Goal: Task Accomplishment & Management: Manage account settings

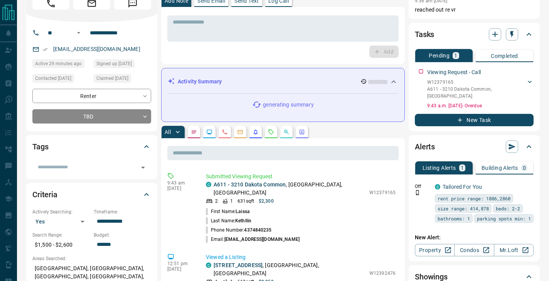
scroll to position [39, 0]
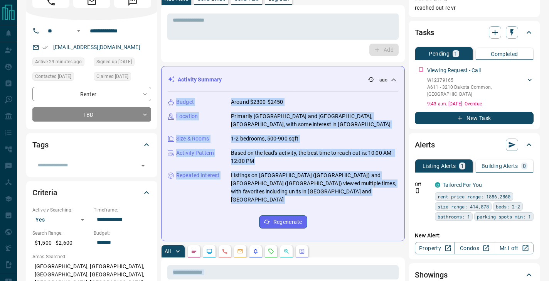
drag, startPoint x: 278, startPoint y: 227, endPoint x: 225, endPoint y: 228, distance: 52.5
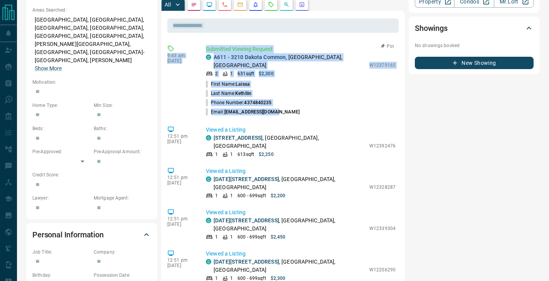
click at [328, 98] on li "Phone Number: [PHONE_NUMBER]" at bounding box center [301, 102] width 190 height 9
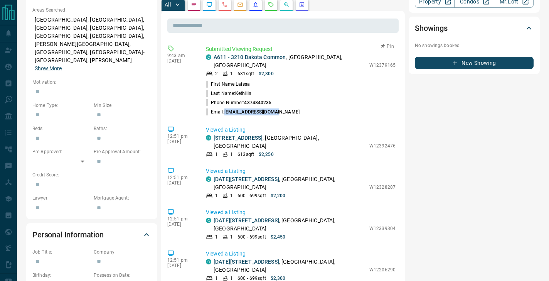
drag, startPoint x: 275, startPoint y: 95, endPoint x: 224, endPoint y: 96, distance: 51.3
click at [224, 107] on li "Email: [EMAIL_ADDRESS][DOMAIN_NAME]" at bounding box center [301, 111] width 190 height 9
copy p "[EMAIL_ADDRESS][DOMAIN_NAME]"
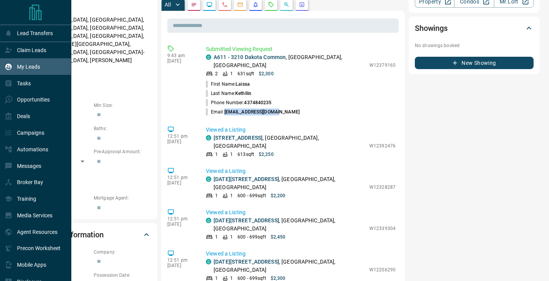
click at [17, 71] on div "My Leads" at bounding box center [22, 66] width 35 height 13
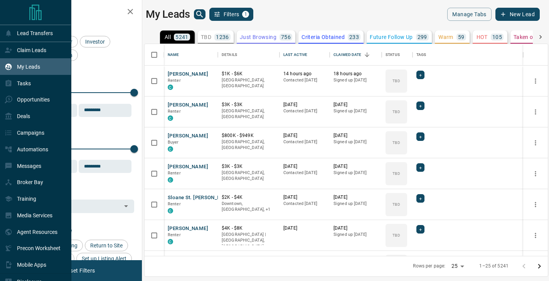
scroll to position [212, 403]
click at [12, 47] on div "Claim Leads" at bounding box center [26, 50] width 42 height 13
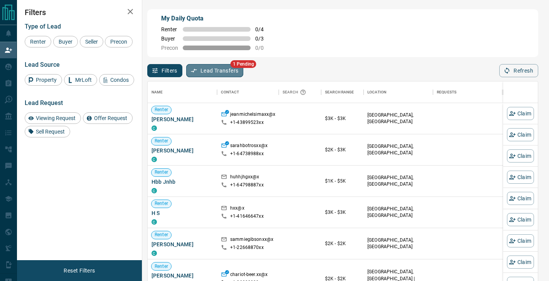
click at [218, 66] on button "Lead Transfers" at bounding box center [214, 70] width 57 height 13
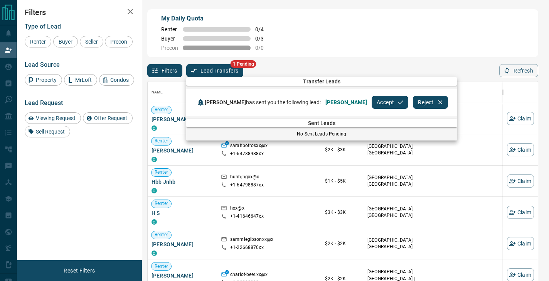
scroll to position [213, 390]
click at [218, 70] on div at bounding box center [274, 140] width 549 height 281
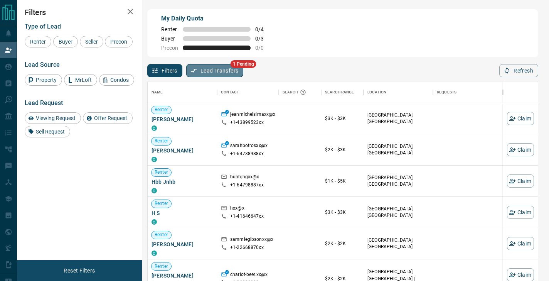
click at [218, 70] on button "Lead Transfers" at bounding box center [214, 70] width 57 height 13
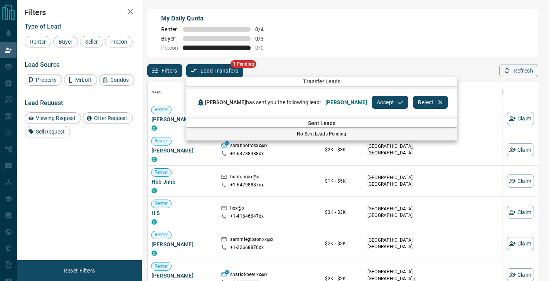
click at [372, 102] on button "Accept" at bounding box center [390, 102] width 37 height 13
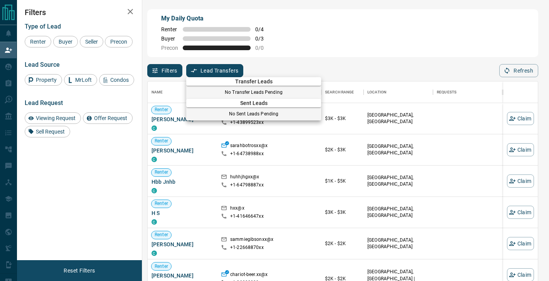
click at [356, 66] on div at bounding box center [274, 140] width 549 height 281
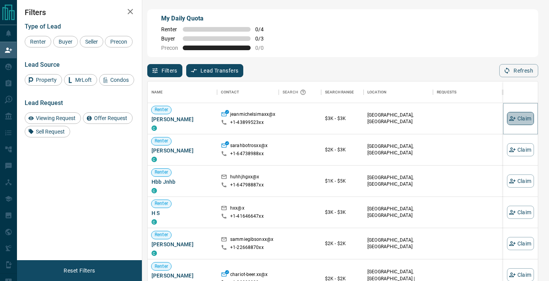
click at [515, 122] on button "Claim" at bounding box center [520, 118] width 27 height 13
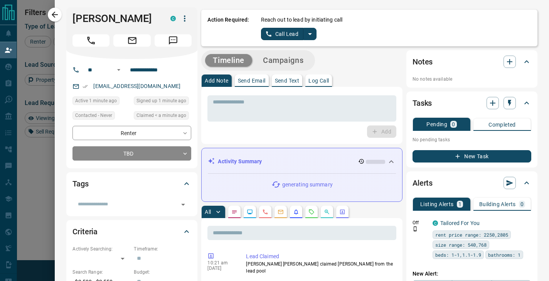
scroll to position [1, 0]
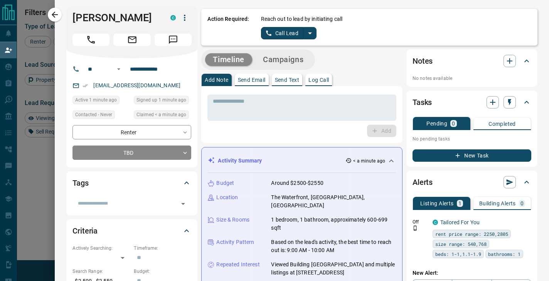
click at [310, 33] on icon "split button" at bounding box center [310, 33] width 4 height 2
click at [297, 62] on li "Log Manual Call" at bounding box center [288, 60] width 47 height 12
click at [293, 30] on button "Log Manual Call" at bounding box center [286, 33] width 51 height 12
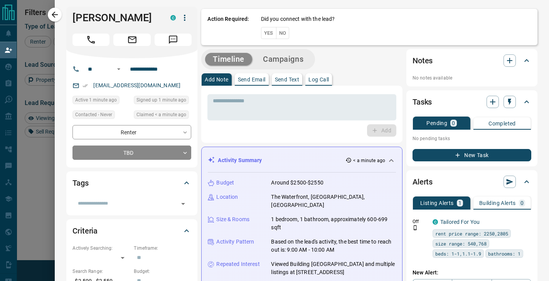
click at [284, 35] on button "No" at bounding box center [282, 33] width 13 height 12
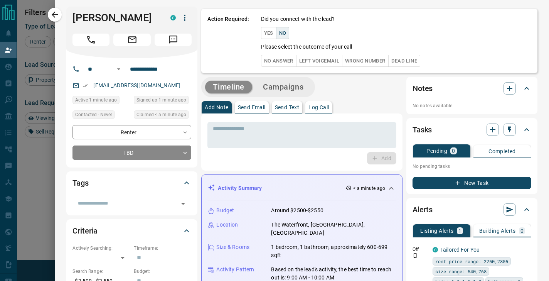
click at [278, 62] on button "No Answer" at bounding box center [278, 61] width 35 height 12
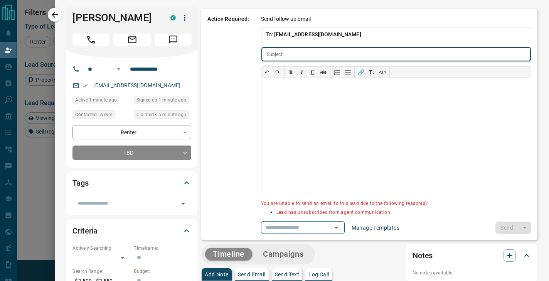
type input "**********"
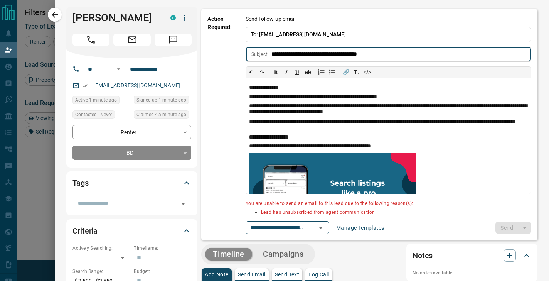
click at [180, 15] on icon "button" at bounding box center [184, 17] width 9 height 9
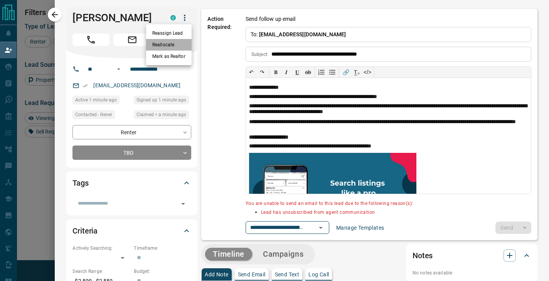
click at [177, 44] on li "Reallocate" at bounding box center [169, 45] width 46 height 12
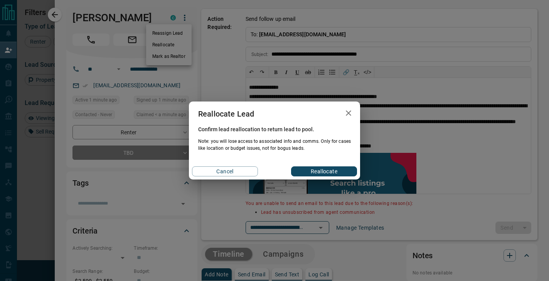
click at [337, 171] on button "Reallocate" at bounding box center [324, 171] width 66 height 10
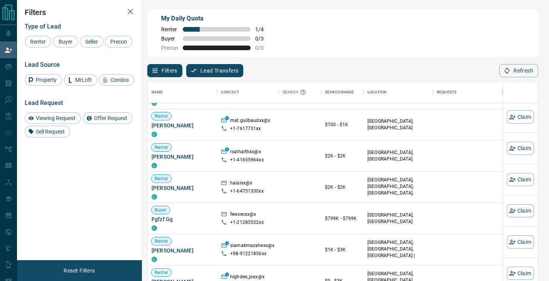
scroll to position [198, 0]
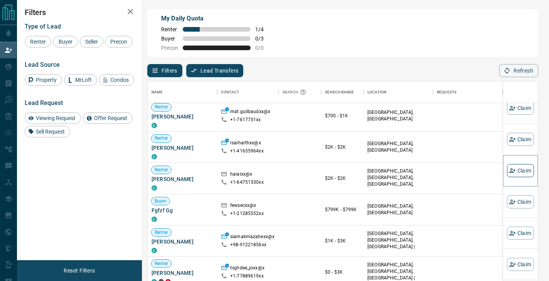
click at [518, 173] on button "Claim" at bounding box center [520, 170] width 27 height 13
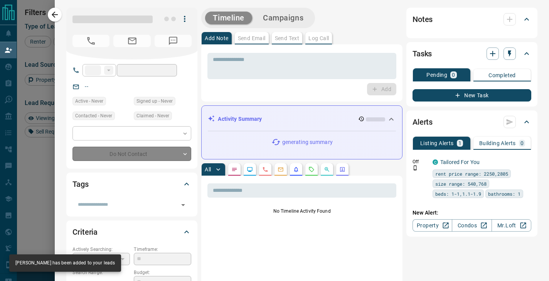
type input "**"
type input "**********"
type input "**"
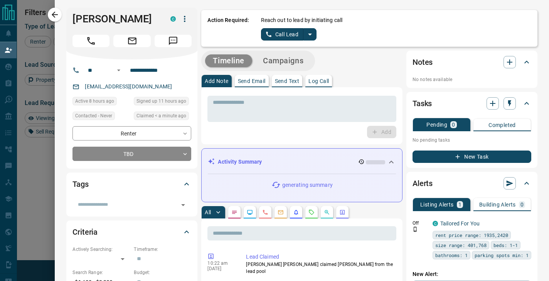
scroll to position [0, 0]
click at [309, 34] on icon "split button" at bounding box center [310, 35] width 4 height 2
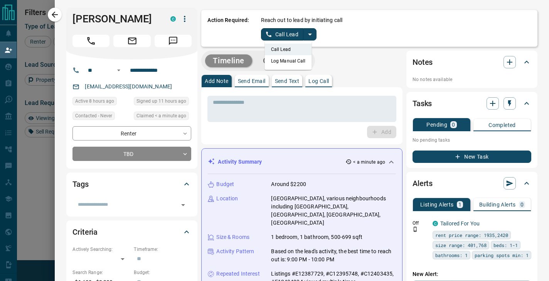
click at [300, 66] on li "Log Manual Call" at bounding box center [288, 61] width 47 height 12
click at [299, 30] on button "Log Manual Call" at bounding box center [286, 34] width 51 height 12
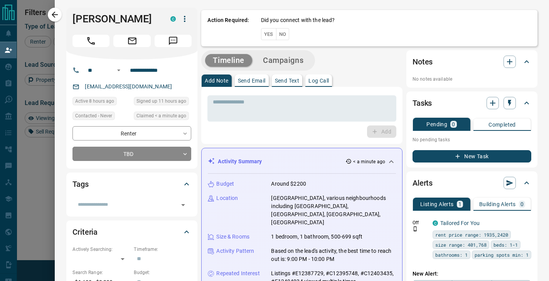
click at [285, 34] on button "No" at bounding box center [282, 34] width 13 height 12
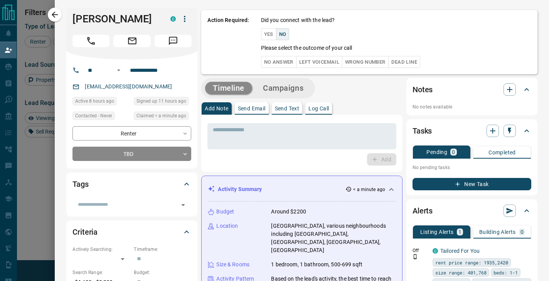
click at [280, 64] on button "No Answer" at bounding box center [278, 62] width 35 height 12
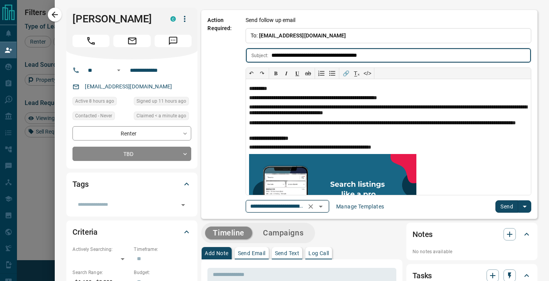
click at [326, 204] on icon "Open" at bounding box center [320, 206] width 9 height 9
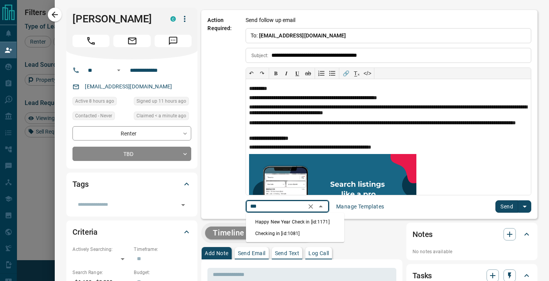
click at [311, 233] on li "Checking in [id:1081]" at bounding box center [295, 234] width 98 height 12
type input "***"
type input "*****"
type input "**********"
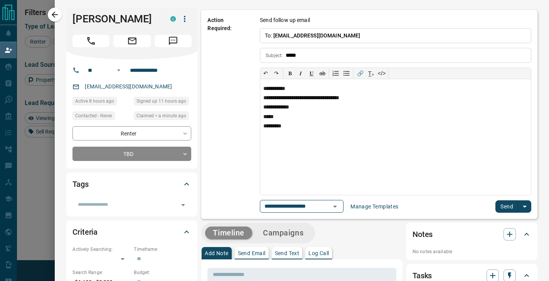
click at [518, 203] on button "Send" at bounding box center [507, 206] width 23 height 12
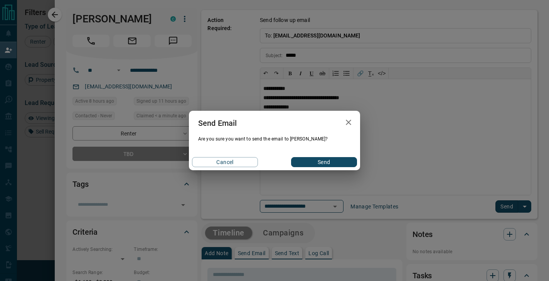
click at [319, 164] on button "Send" at bounding box center [324, 162] width 66 height 10
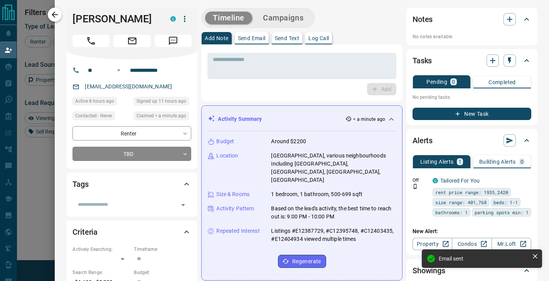
click at [60, 17] on button "button" at bounding box center [55, 15] width 14 height 14
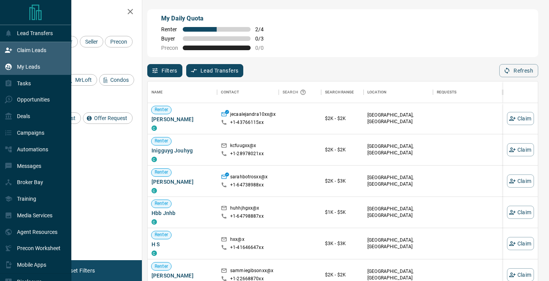
click at [12, 70] on div "My Leads" at bounding box center [22, 66] width 35 height 13
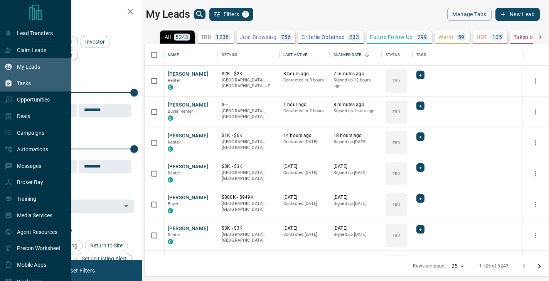
scroll to position [0, 0]
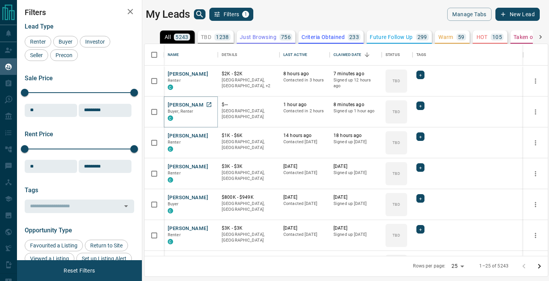
click at [177, 102] on button "[PERSON_NAME]" at bounding box center [188, 104] width 40 height 7
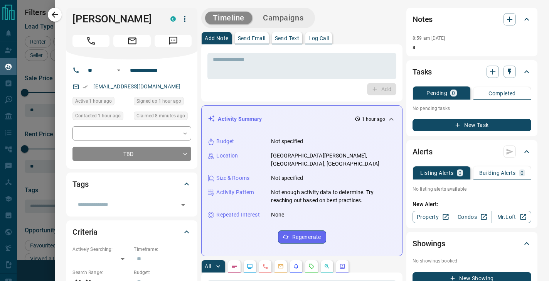
scroll to position [0, 0]
click at [56, 11] on icon "button" at bounding box center [54, 14] width 9 height 9
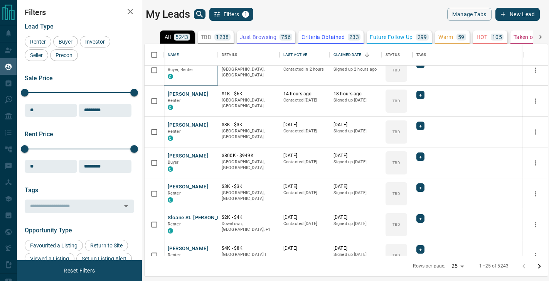
scroll to position [56, 0]
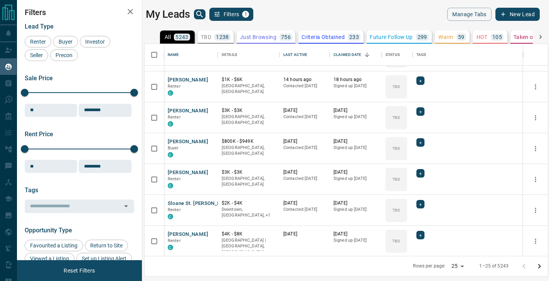
click at [93, 0] on div "Filters Lead Type Renter Buyer Investor Seller Precon Sale Price 0 5500000 Sale…" at bounding box center [79, 130] width 125 height 260
click at [196, 15] on icon "search button" at bounding box center [199, 14] width 9 height 9
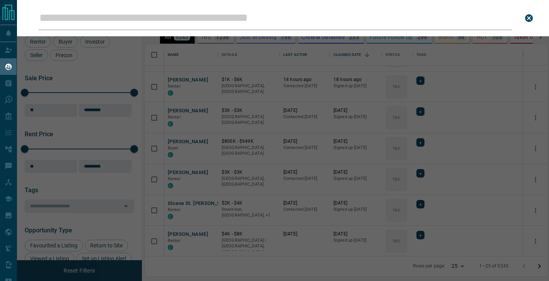
type input "**********"
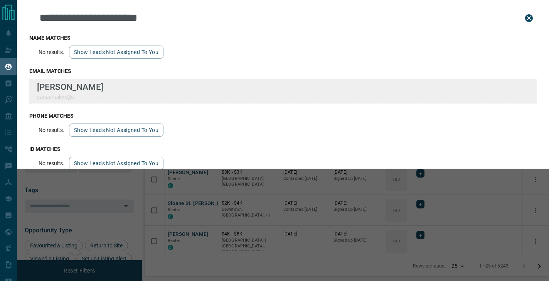
click at [175, 81] on div "[PERSON_NAME]" at bounding box center [283, 91] width 508 height 25
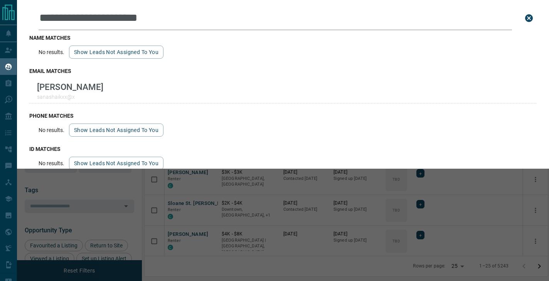
click at [528, 20] on icon "close search bar" at bounding box center [529, 18] width 8 height 8
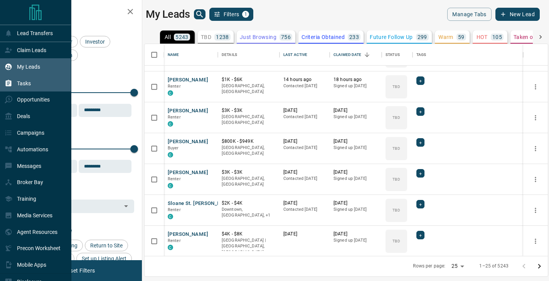
click at [14, 86] on div "Tasks" at bounding box center [18, 83] width 26 height 13
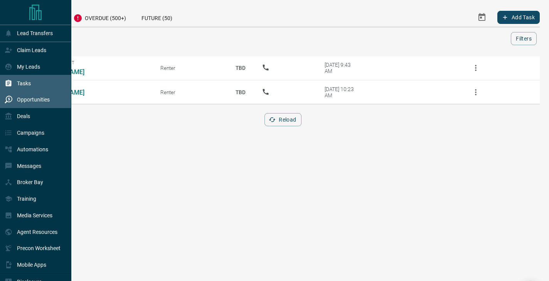
click at [29, 107] on div "Opportunities" at bounding box center [35, 99] width 71 height 17
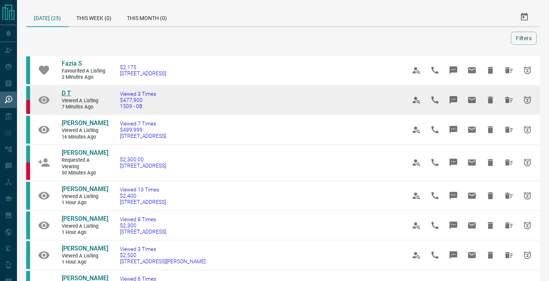
click at [68, 89] on span "D T" at bounding box center [66, 92] width 9 height 7
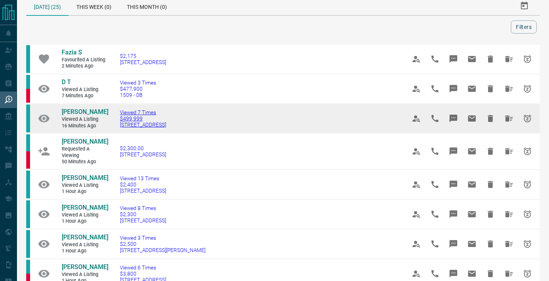
scroll to position [12, 0]
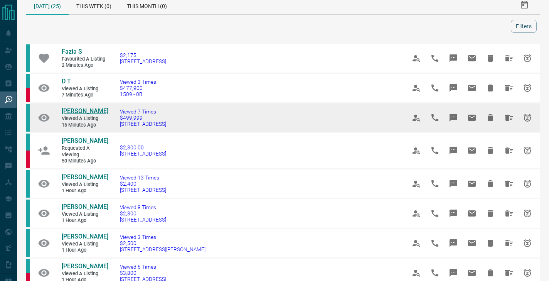
click at [94, 108] on span "[PERSON_NAME]" at bounding box center [85, 110] width 47 height 7
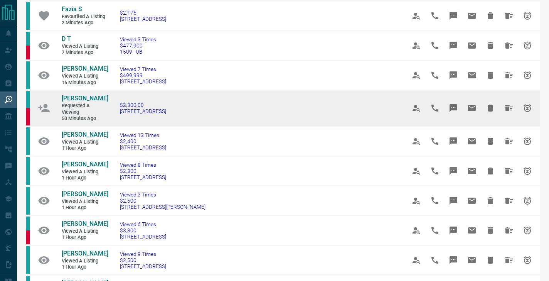
scroll to position [57, 0]
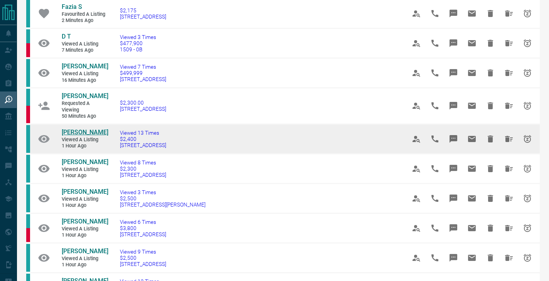
click at [100, 129] on span "[PERSON_NAME]" at bounding box center [85, 131] width 47 height 7
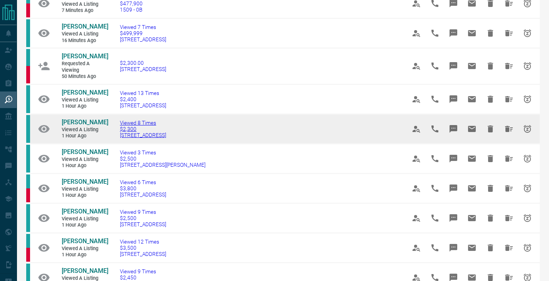
scroll to position [103, 0]
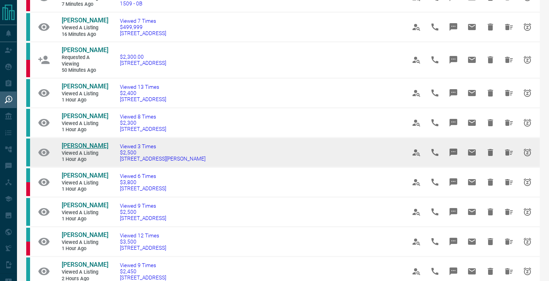
click at [81, 142] on span "[PERSON_NAME]" at bounding box center [85, 145] width 47 height 7
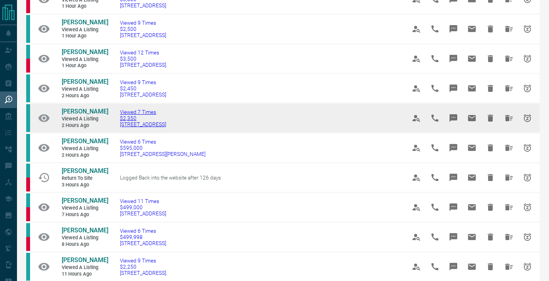
scroll to position [286, 0]
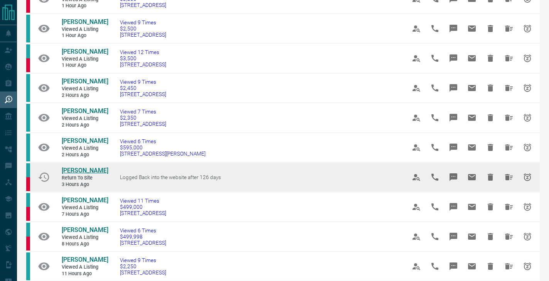
click at [88, 167] on span "[PERSON_NAME]" at bounding box center [85, 170] width 47 height 7
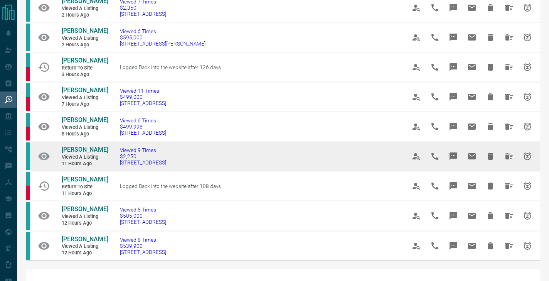
scroll to position [396, 0]
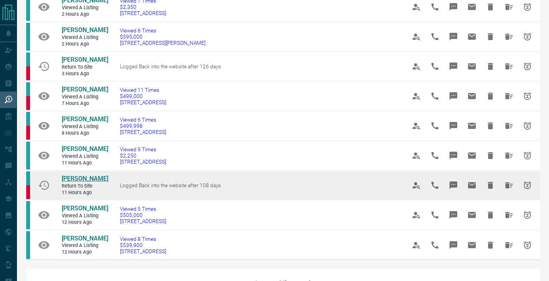
click at [97, 175] on span "[PERSON_NAME]" at bounding box center [85, 178] width 47 height 7
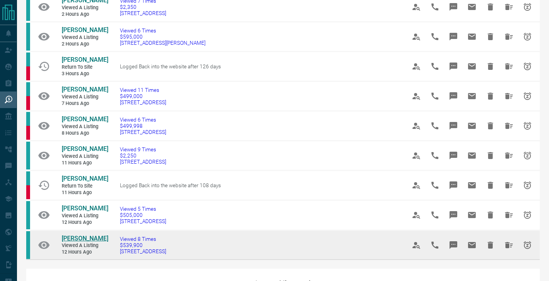
click at [79, 236] on span "[PERSON_NAME]" at bounding box center [85, 238] width 47 height 7
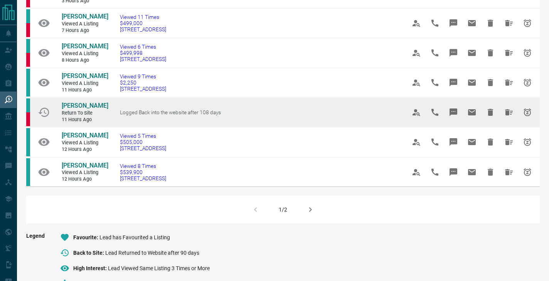
scroll to position [472, 0]
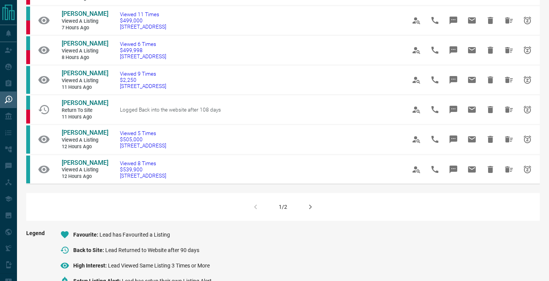
click at [315, 200] on button "button" at bounding box center [310, 206] width 19 height 19
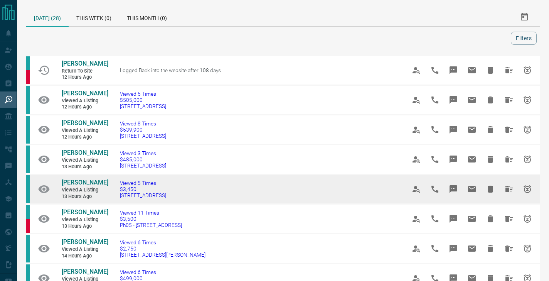
scroll to position [25, 0]
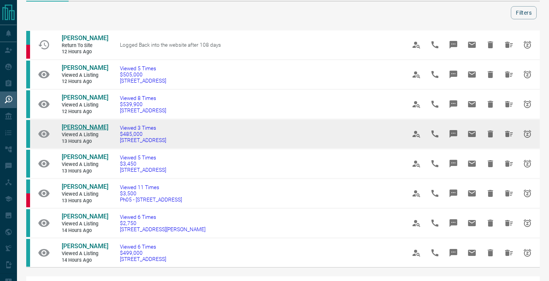
click at [94, 130] on span "[PERSON_NAME]" at bounding box center [85, 126] width 47 height 7
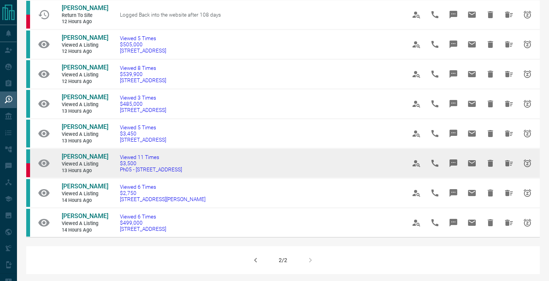
scroll to position [56, 0]
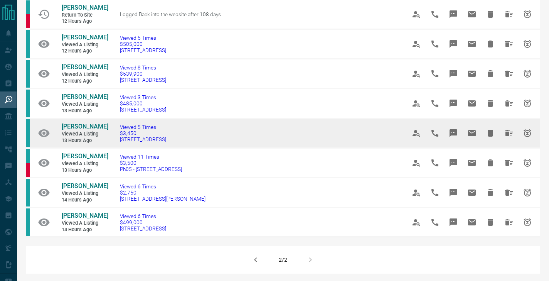
click at [94, 130] on span "[PERSON_NAME]" at bounding box center [85, 126] width 47 height 7
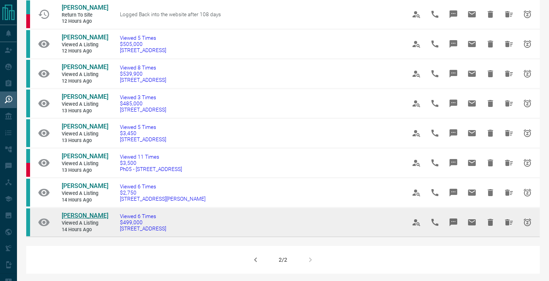
click at [75, 216] on span "[PERSON_NAME]" at bounding box center [85, 215] width 47 height 7
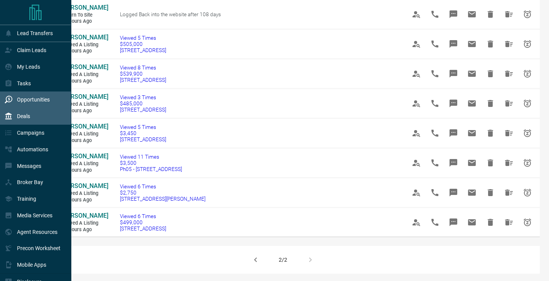
click at [22, 121] on div "Deals" at bounding box center [17, 116] width 25 height 13
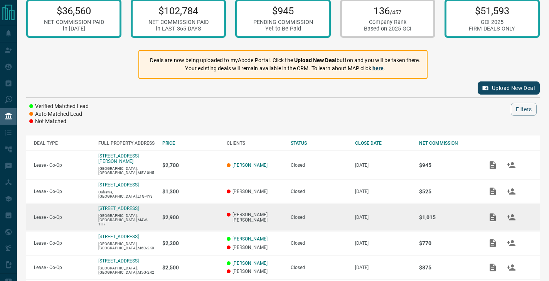
scroll to position [13, 0]
